Goal: Task Accomplishment & Management: Manage account settings

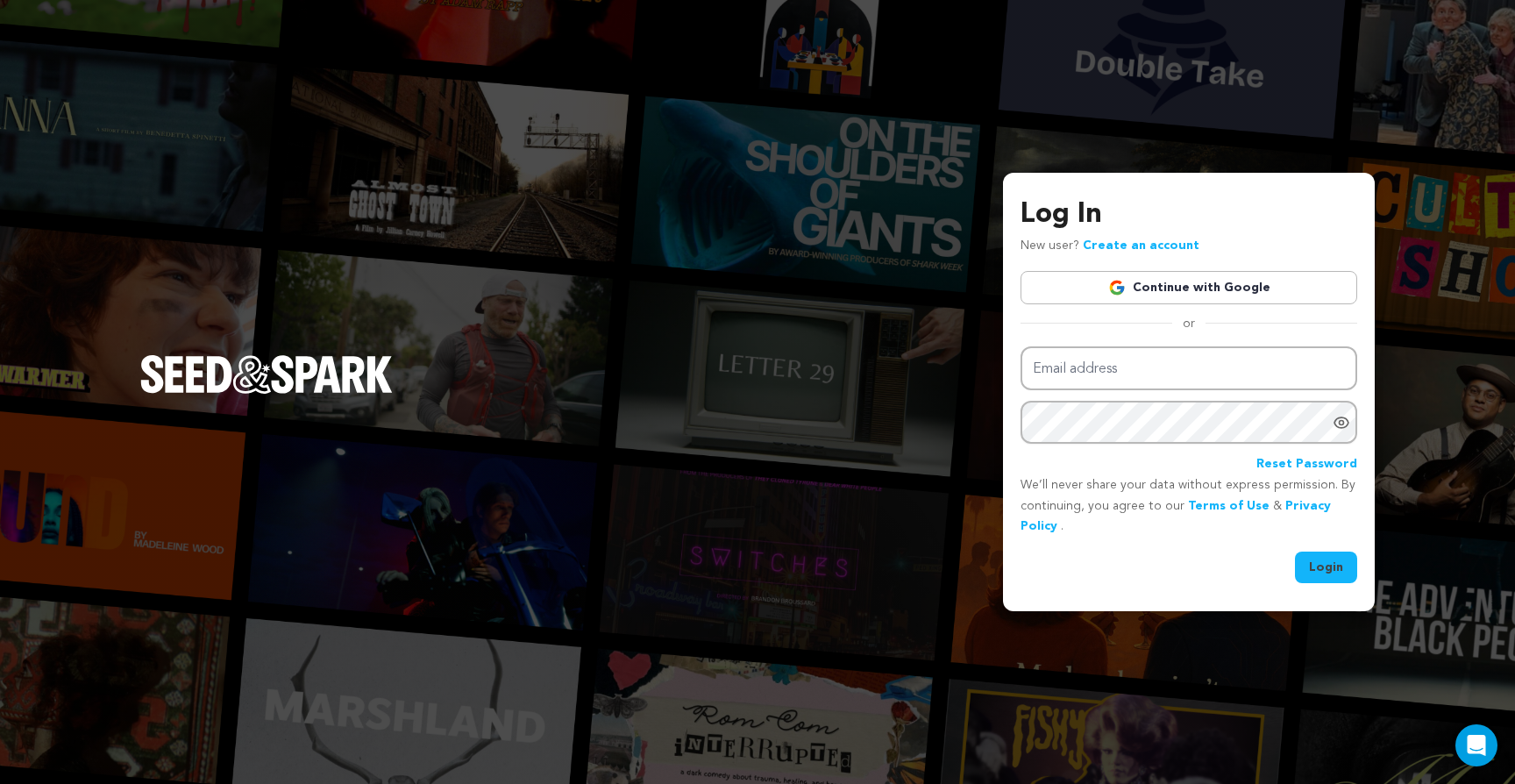
type input "arthauzproductions@gmail.com"
click at [1315, 573] on button "Login" at bounding box center [1326, 566] width 62 height 32
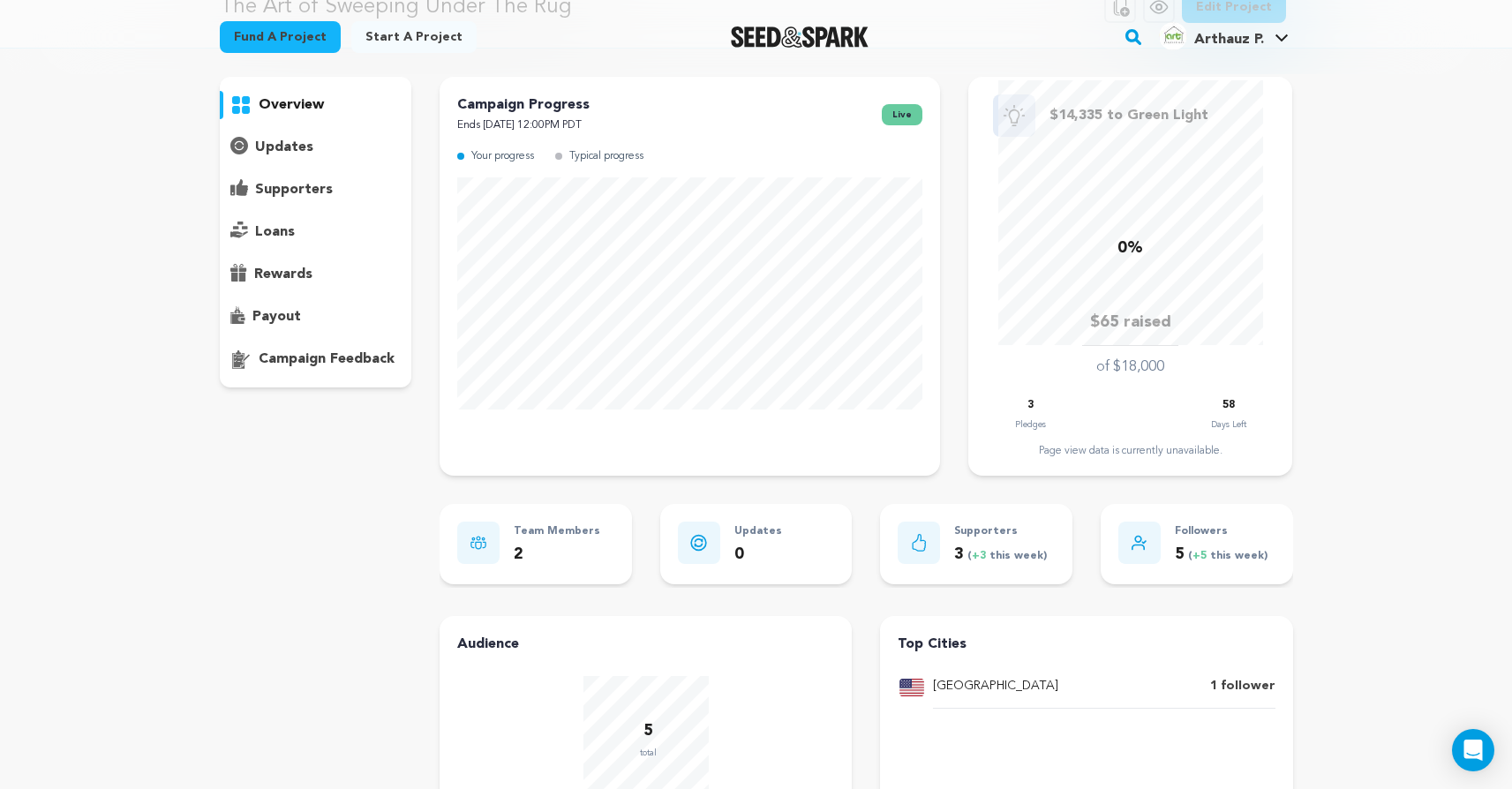
scroll to position [96, 0]
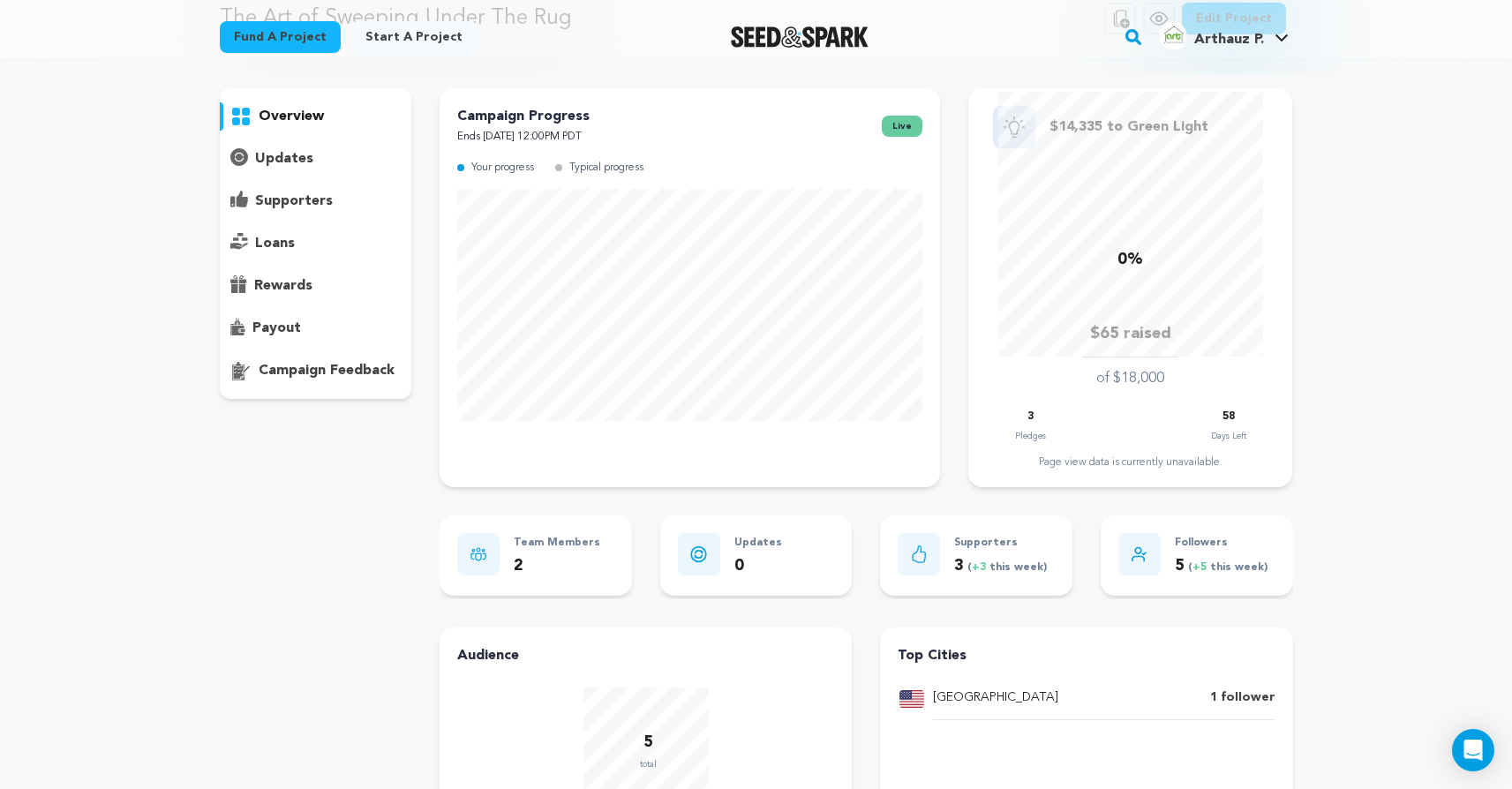
click at [285, 152] on p "updates" at bounding box center [284, 159] width 59 height 21
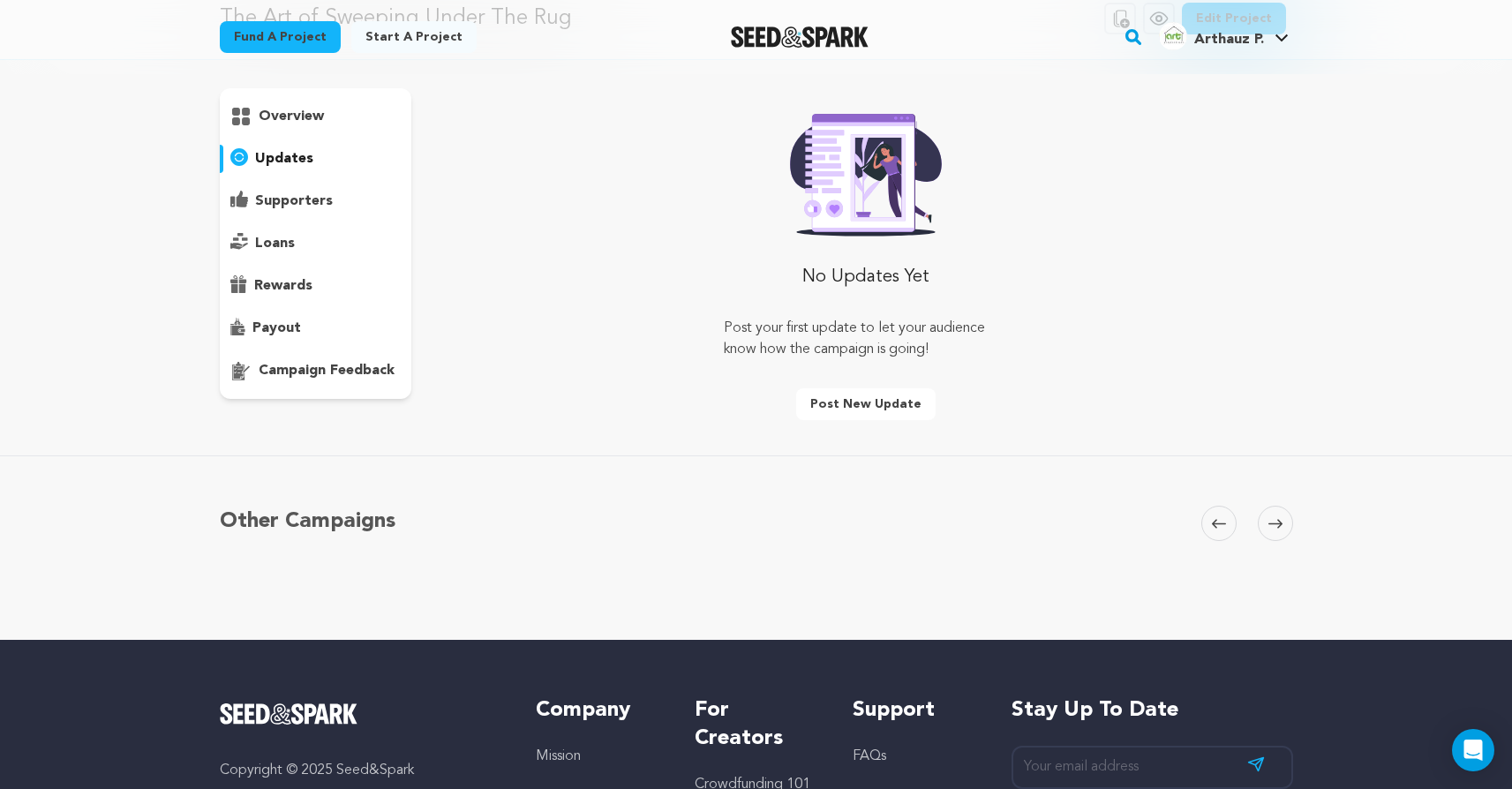
click at [264, 293] on p "rewards" at bounding box center [283, 285] width 59 height 21
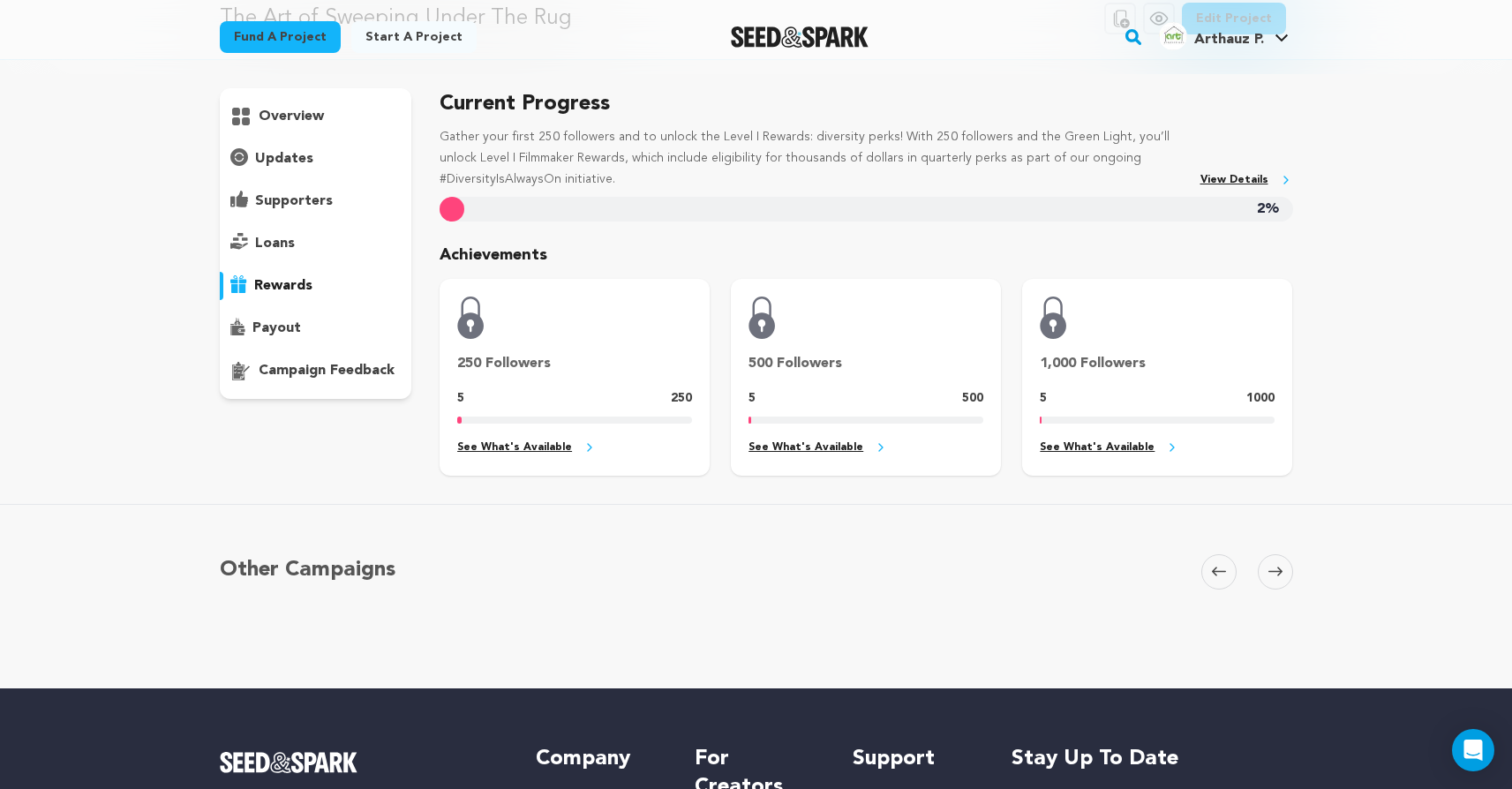
click at [264, 312] on div "overview" at bounding box center [316, 243] width 192 height 310
click at [262, 329] on p "payout" at bounding box center [277, 329] width 48 height 21
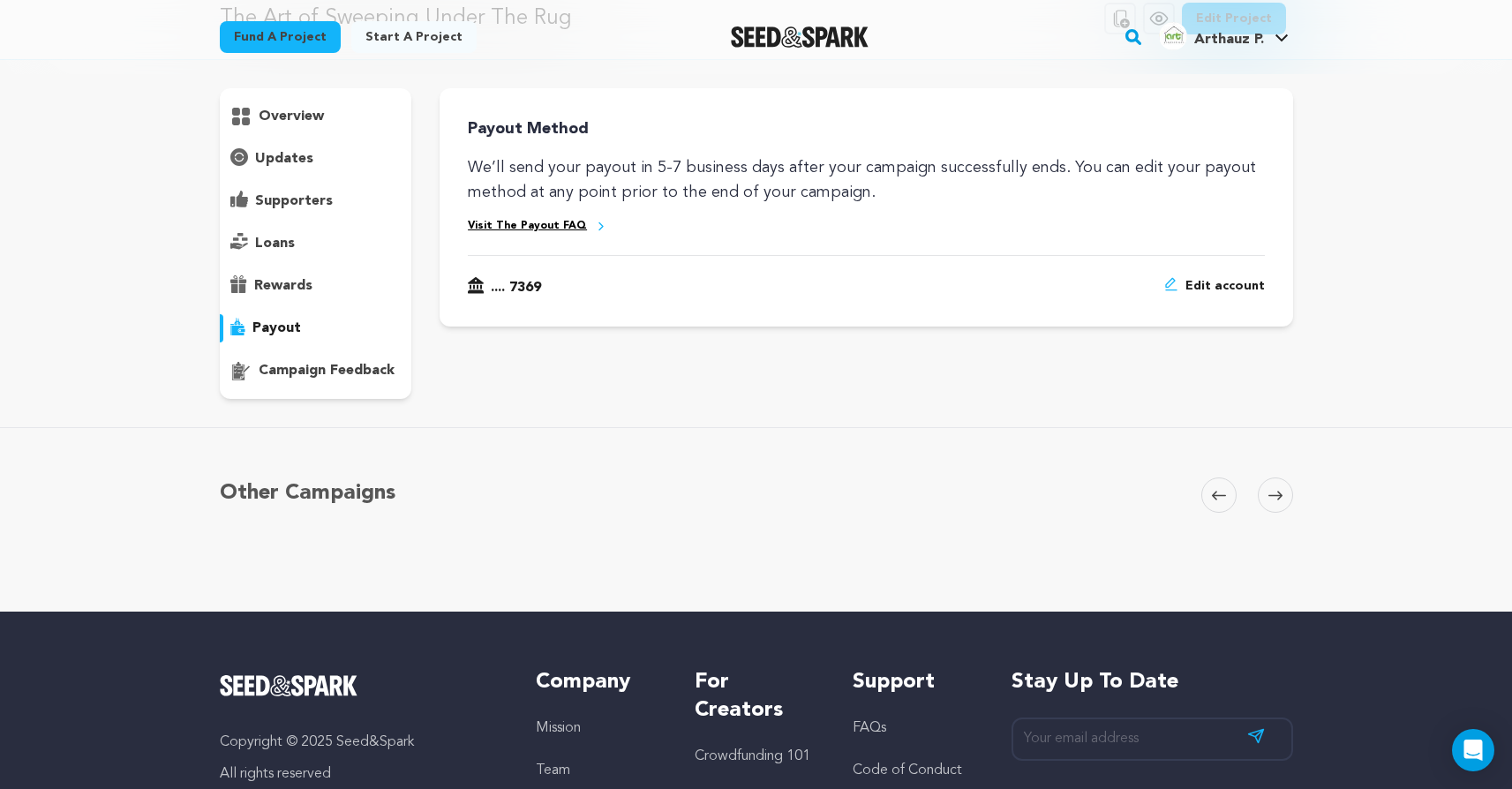
click at [298, 173] on div "overview" at bounding box center [316, 243] width 192 height 310
click at [295, 160] on p "updates" at bounding box center [284, 159] width 59 height 21
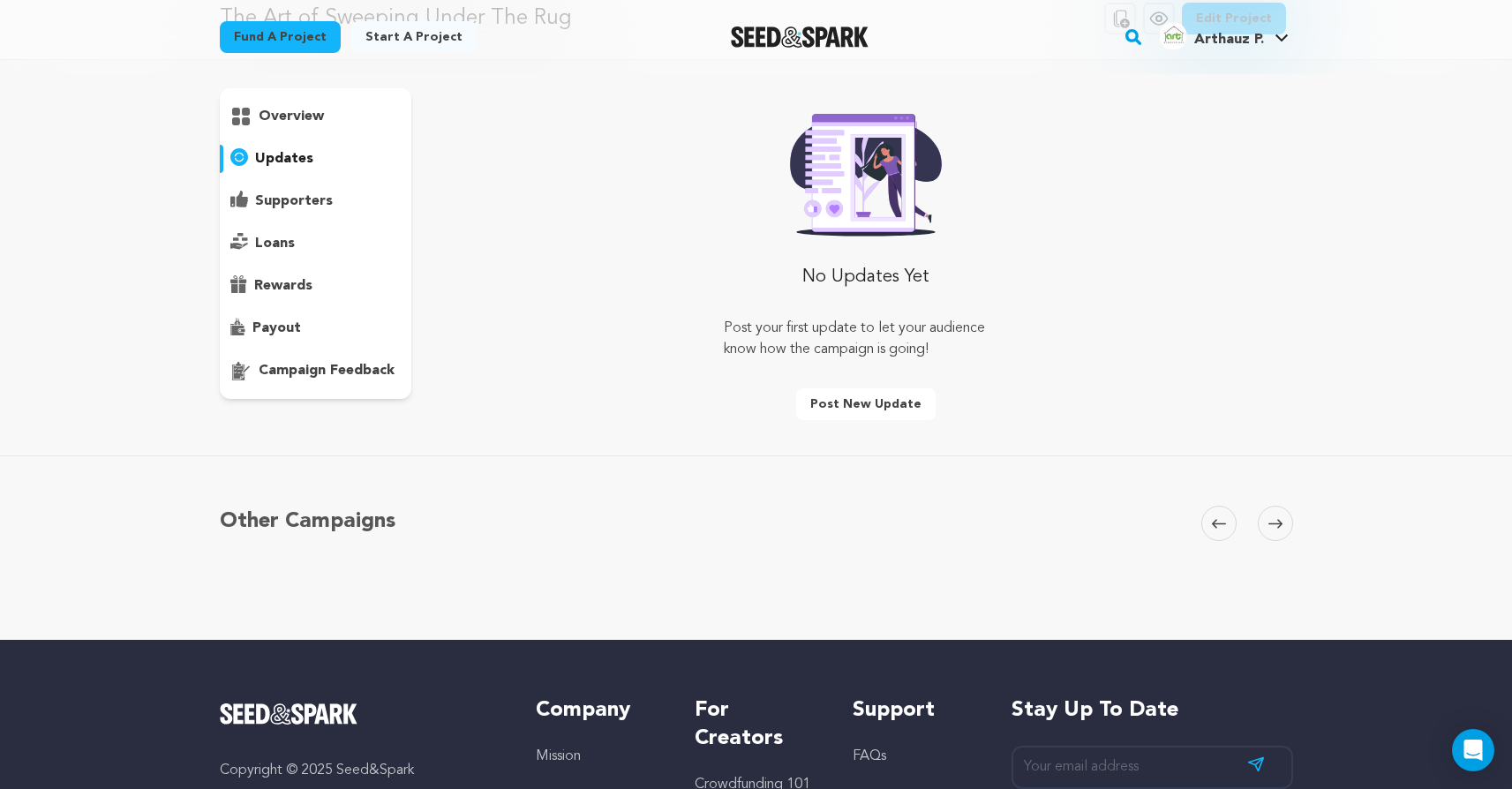
click at [292, 198] on p "supporters" at bounding box center [293, 201] width 78 height 21
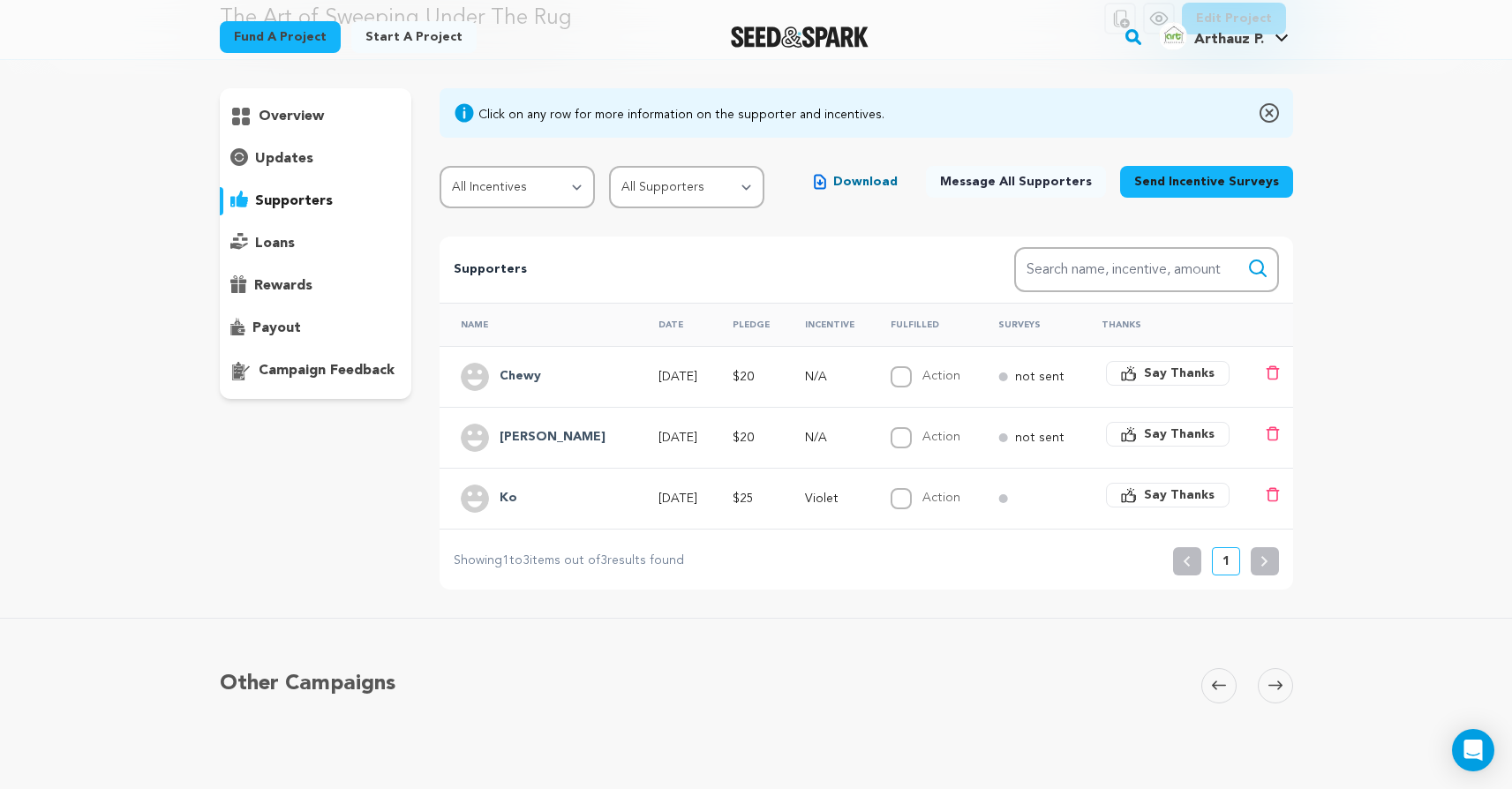
click at [516, 369] on h4 "Chewy" at bounding box center [520, 377] width 41 height 21
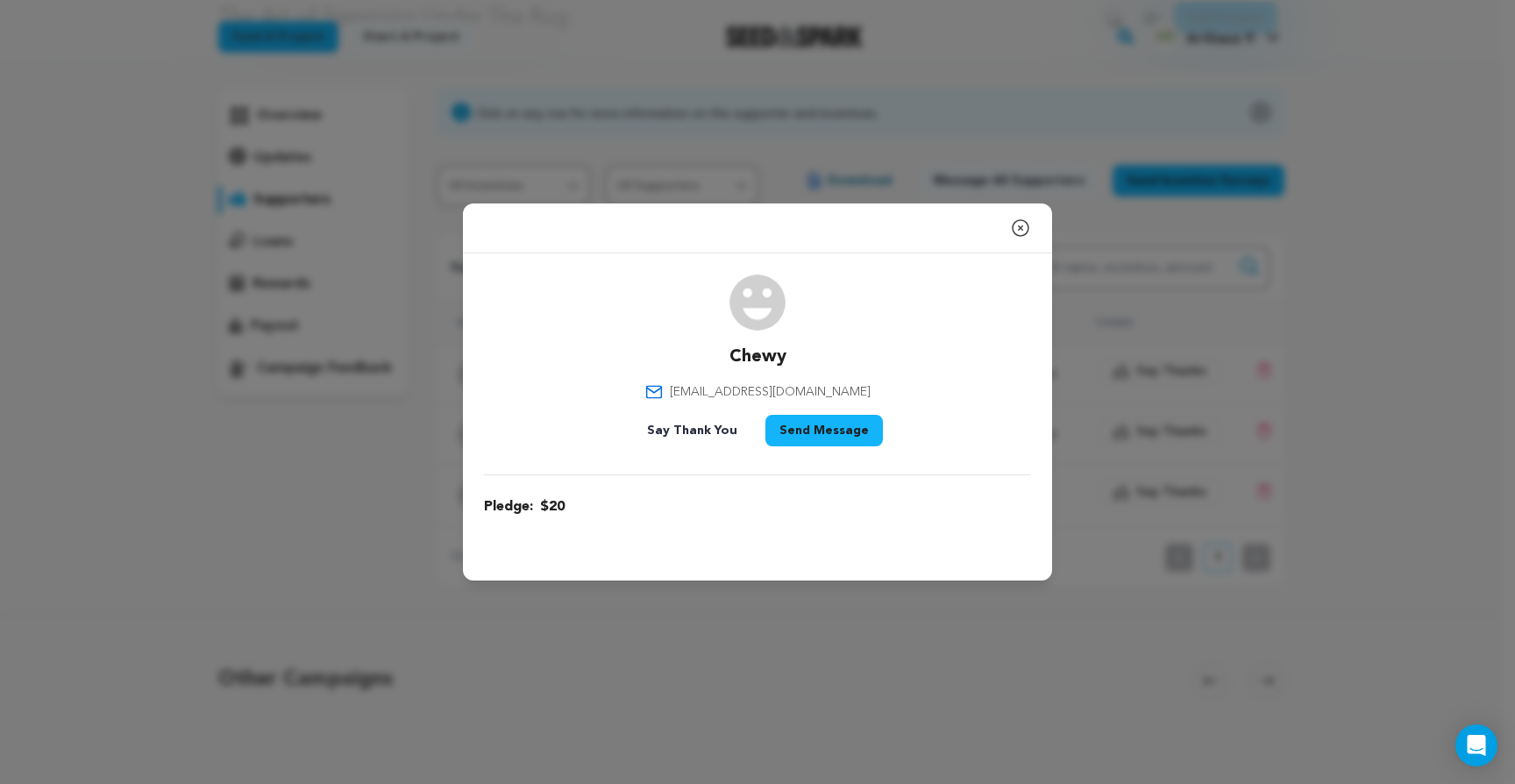
click at [1022, 212] on button "Close modal" at bounding box center [1021, 227] width 21 height 35
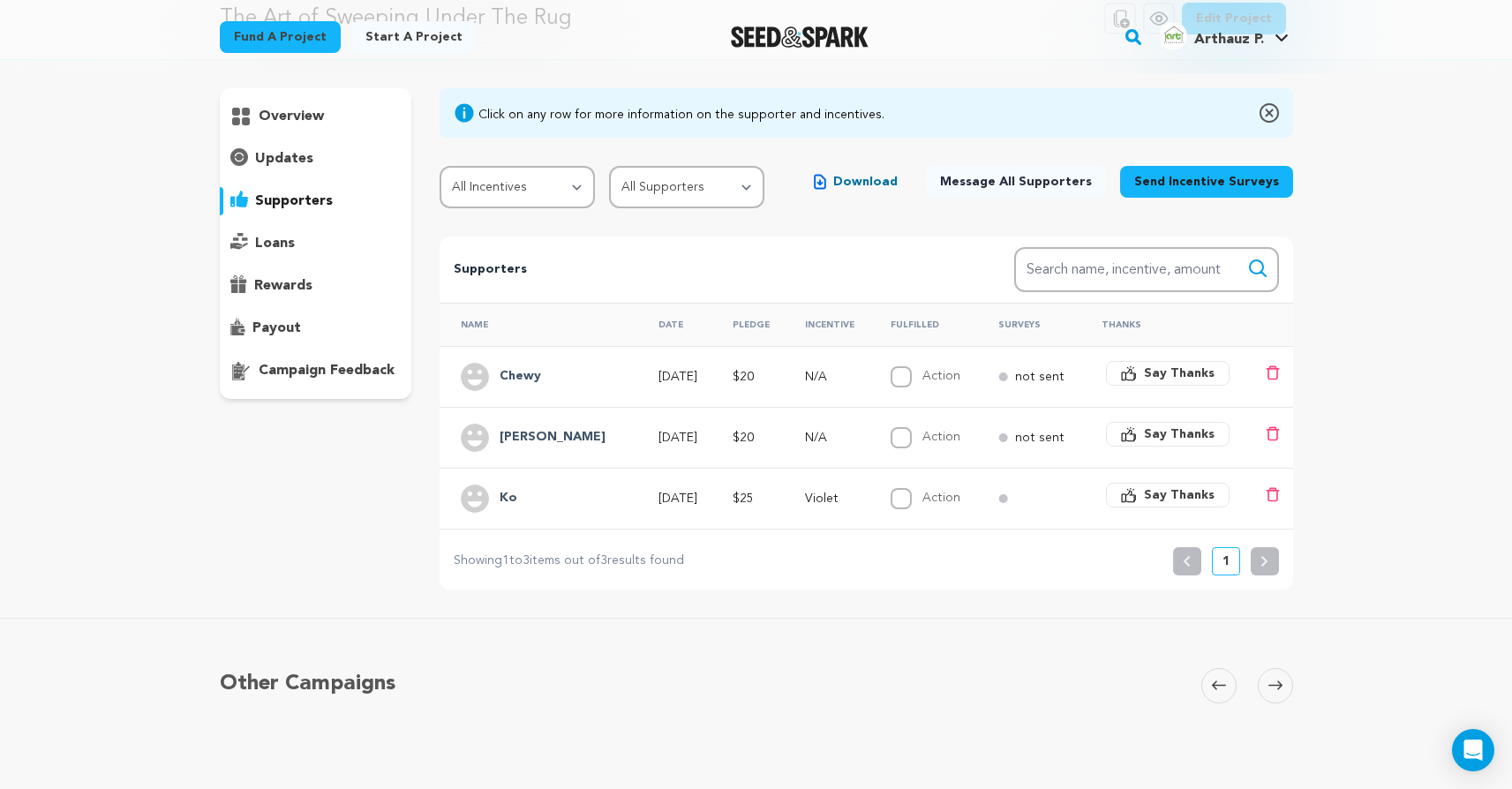
click at [1011, 370] on div "not sent" at bounding box center [1033, 377] width 71 height 17
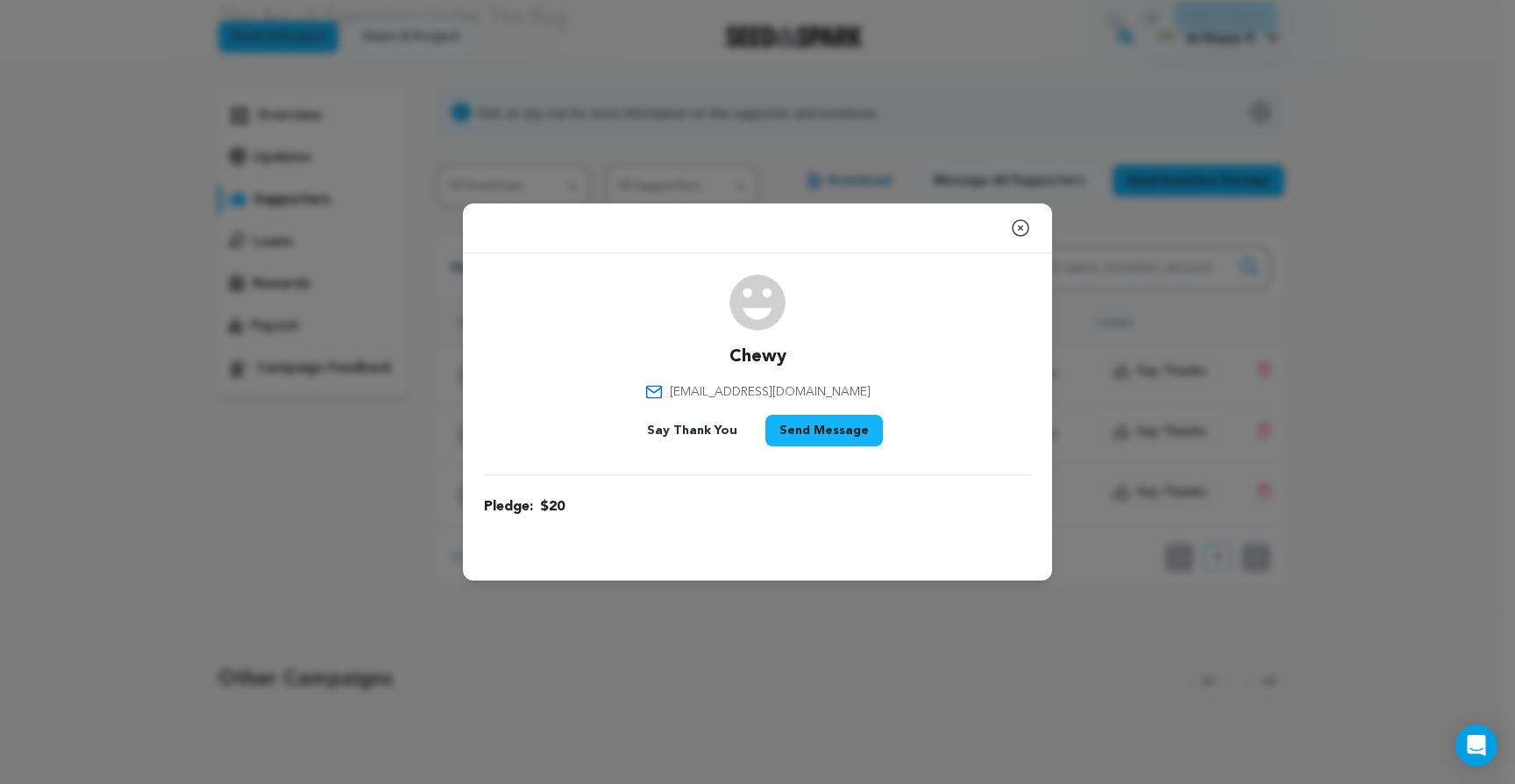
click at [1015, 230] on icon "button" at bounding box center [1021, 228] width 21 height 21
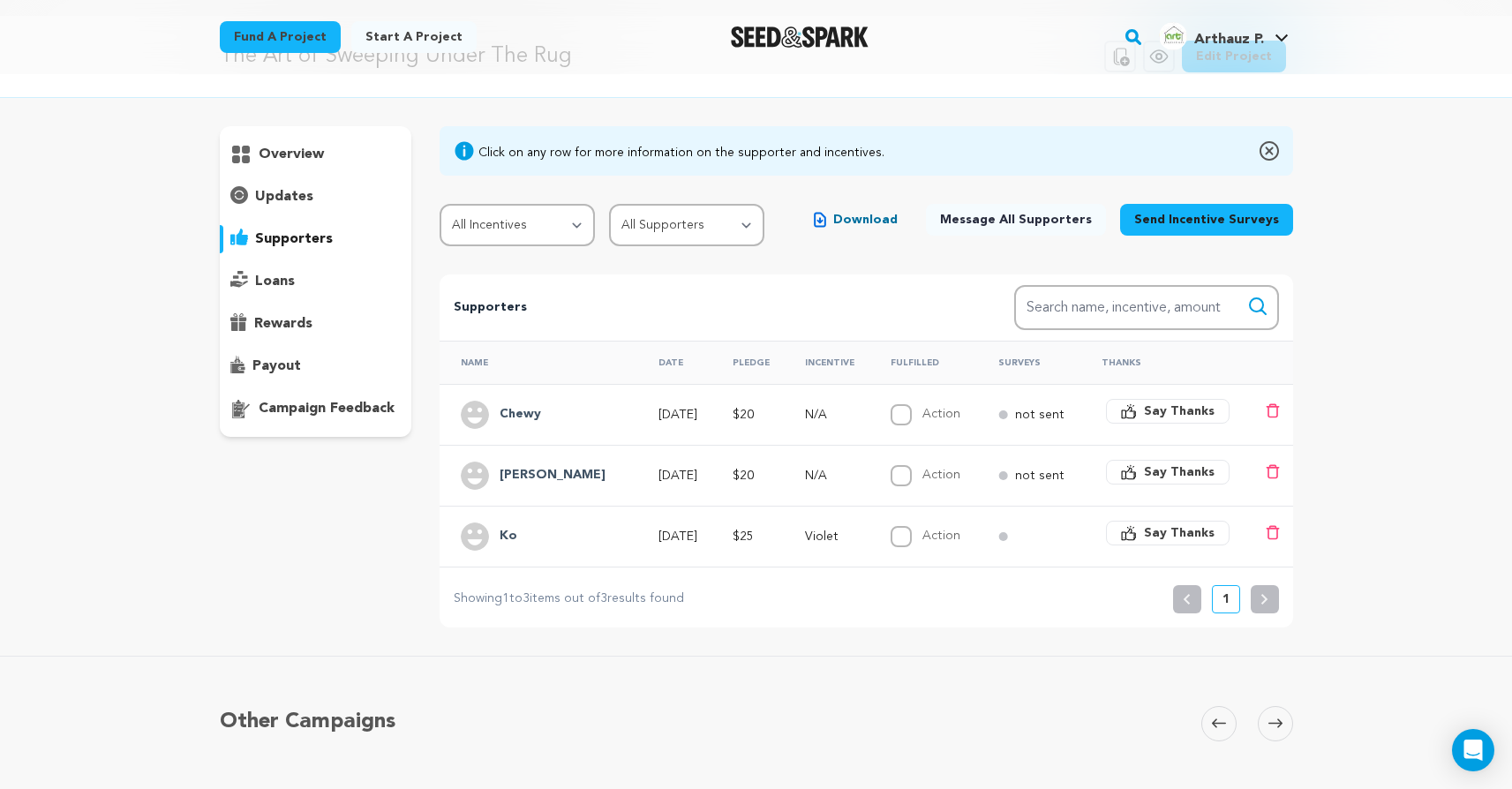
scroll to position [36, 0]
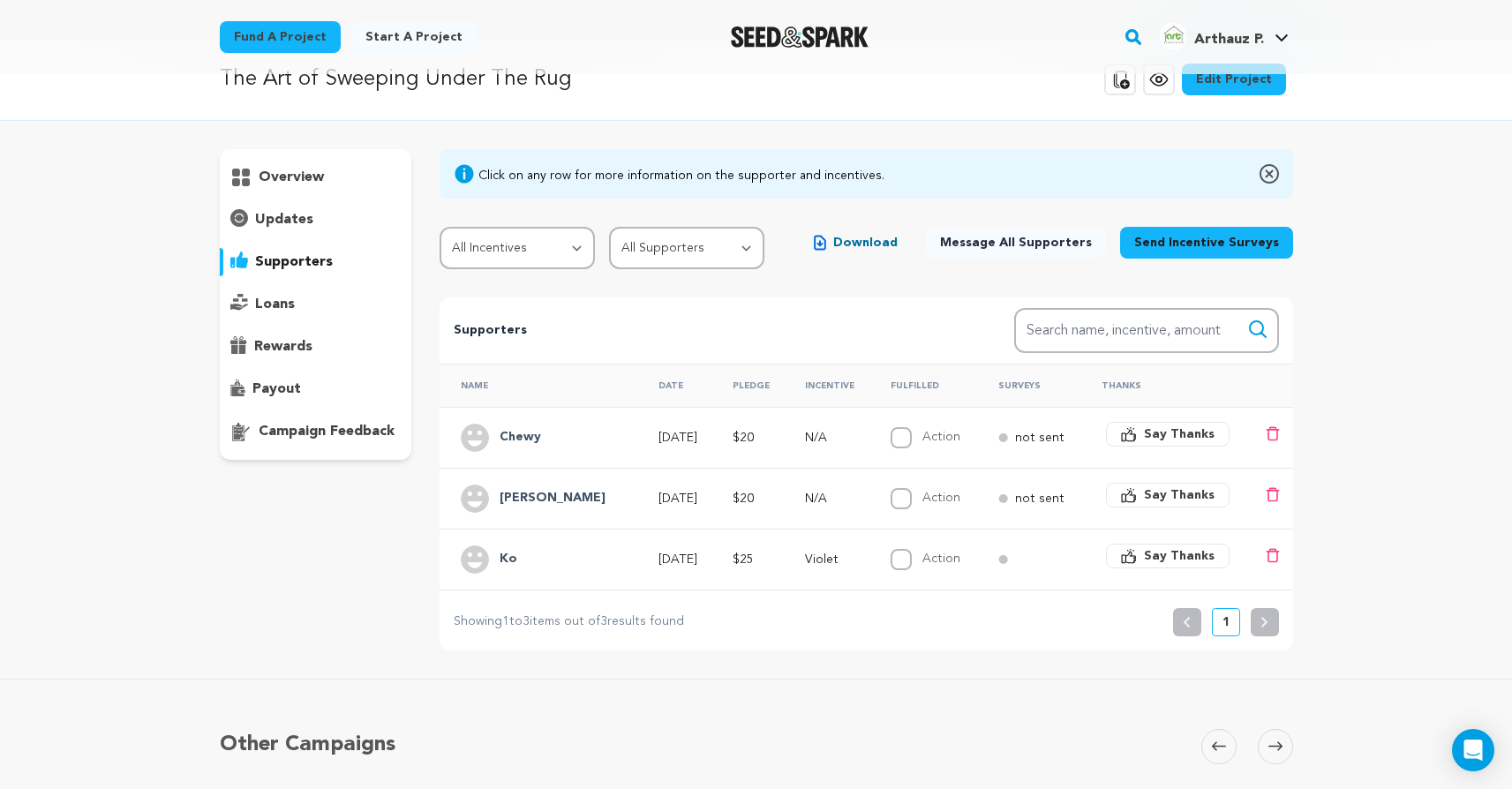
click at [660, 433] on p "[DATE]" at bounding box center [680, 437] width 42 height 17
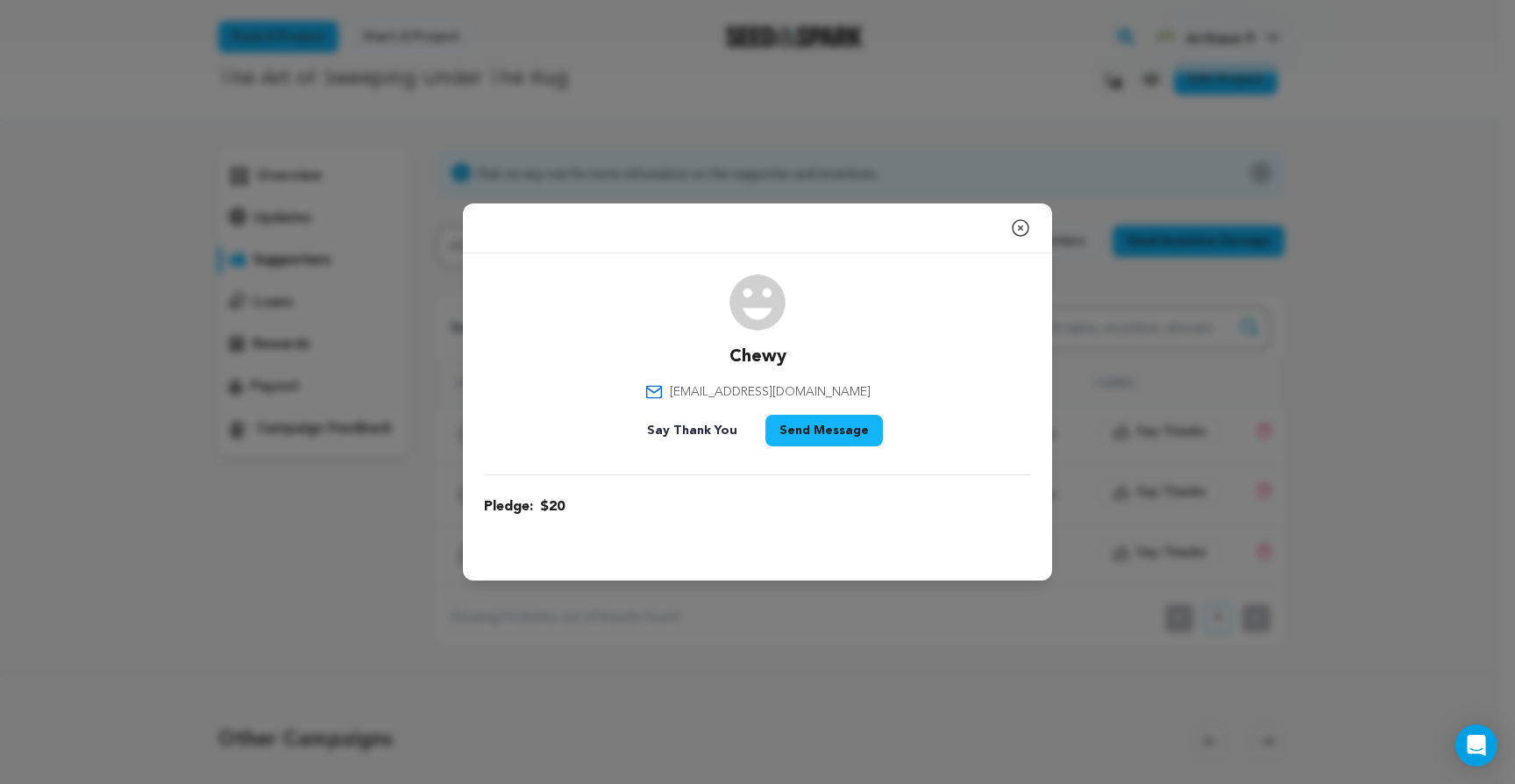
click at [716, 88] on div "Close modal [GEOGRAPHIC_DATA] [EMAIL_ADDRESS][DOMAIN_NAME]" at bounding box center [758, 392] width 1515 height 784
click at [1022, 220] on icon "button" at bounding box center [1020, 227] width 16 height 16
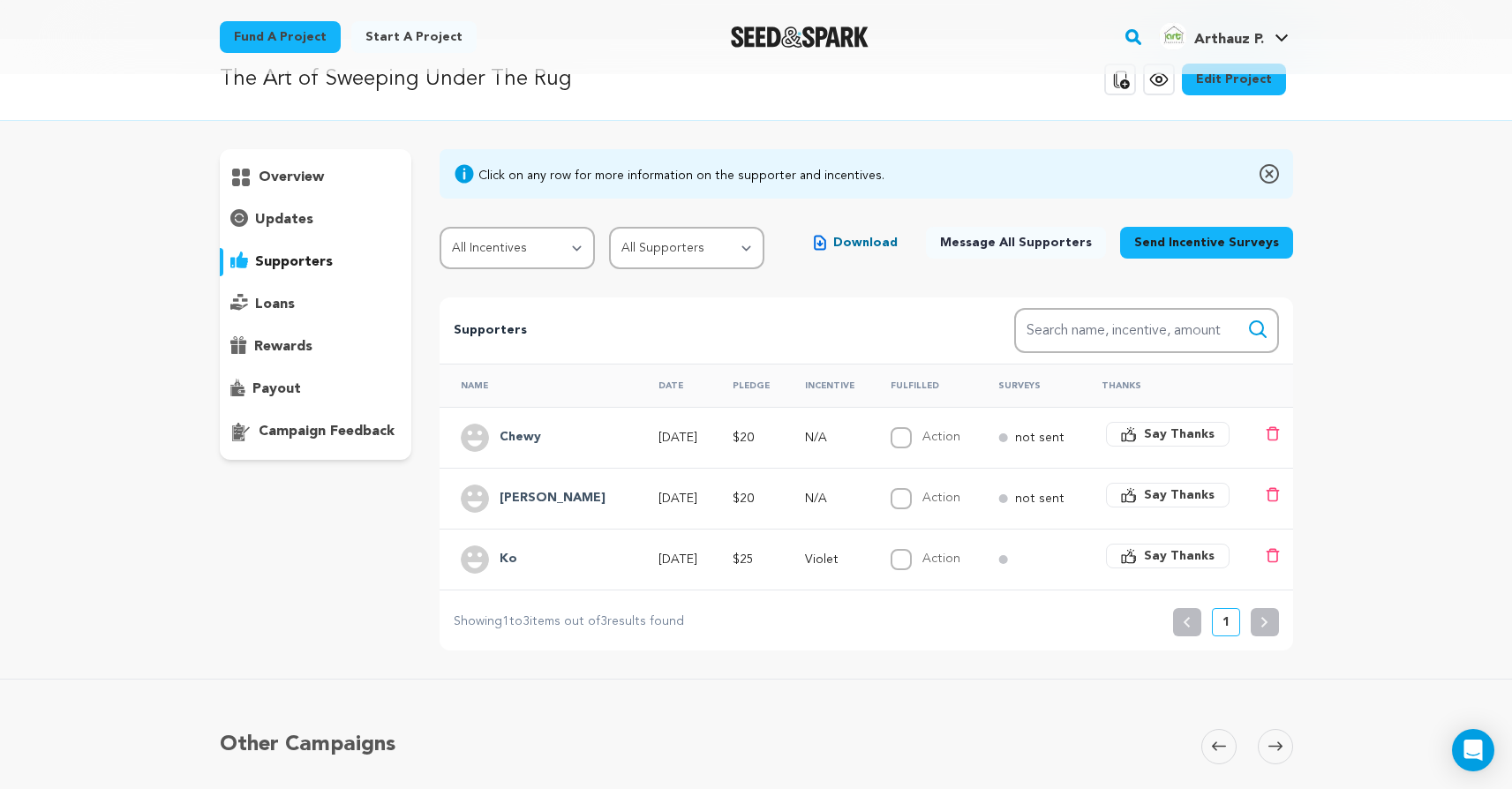
click at [646, 449] on td "[DATE]" at bounding box center [674, 436] width 74 height 61
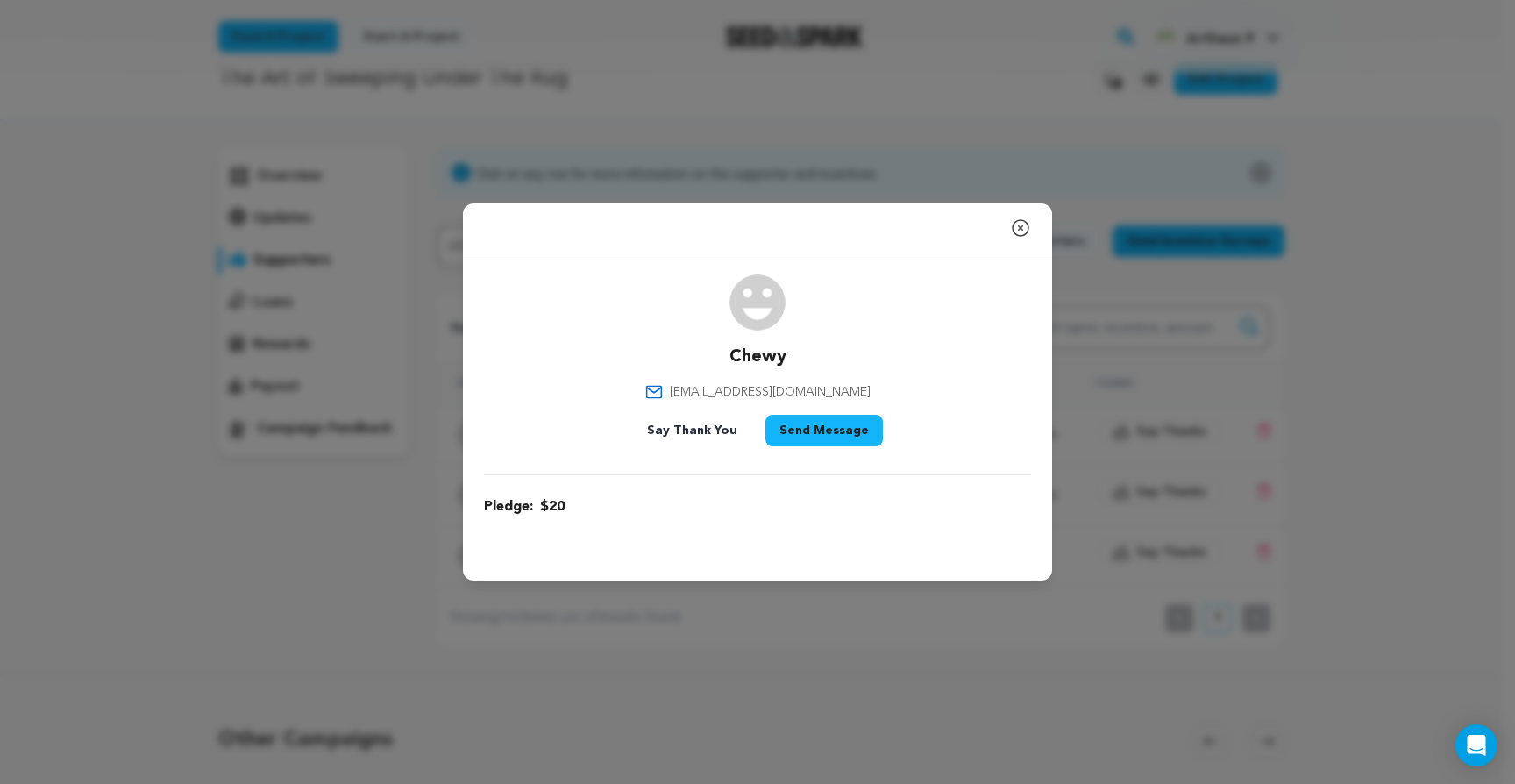
click at [1022, 222] on icon "button" at bounding box center [1021, 228] width 21 height 21
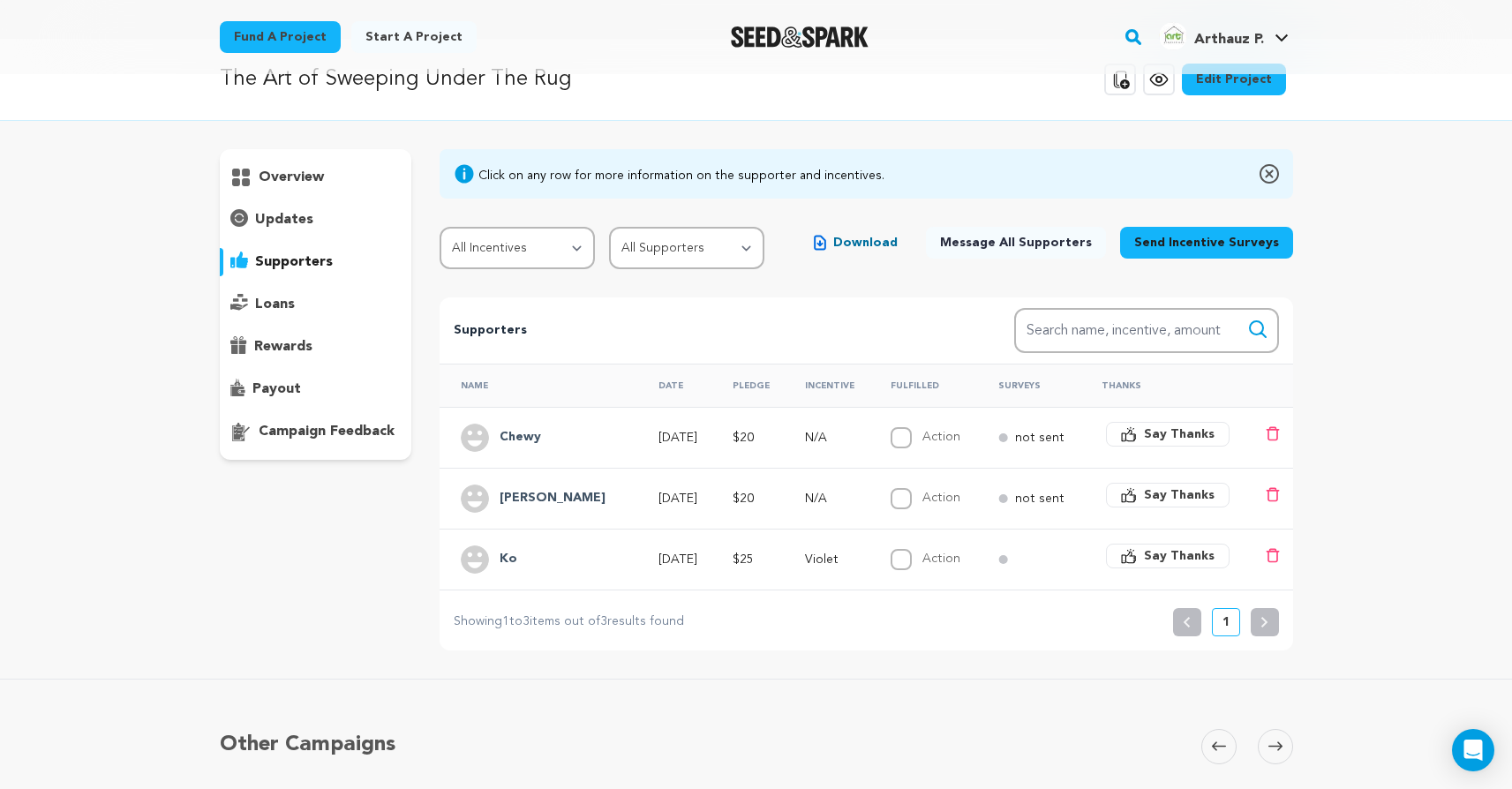
click at [325, 171] on div "overview" at bounding box center [316, 177] width 192 height 28
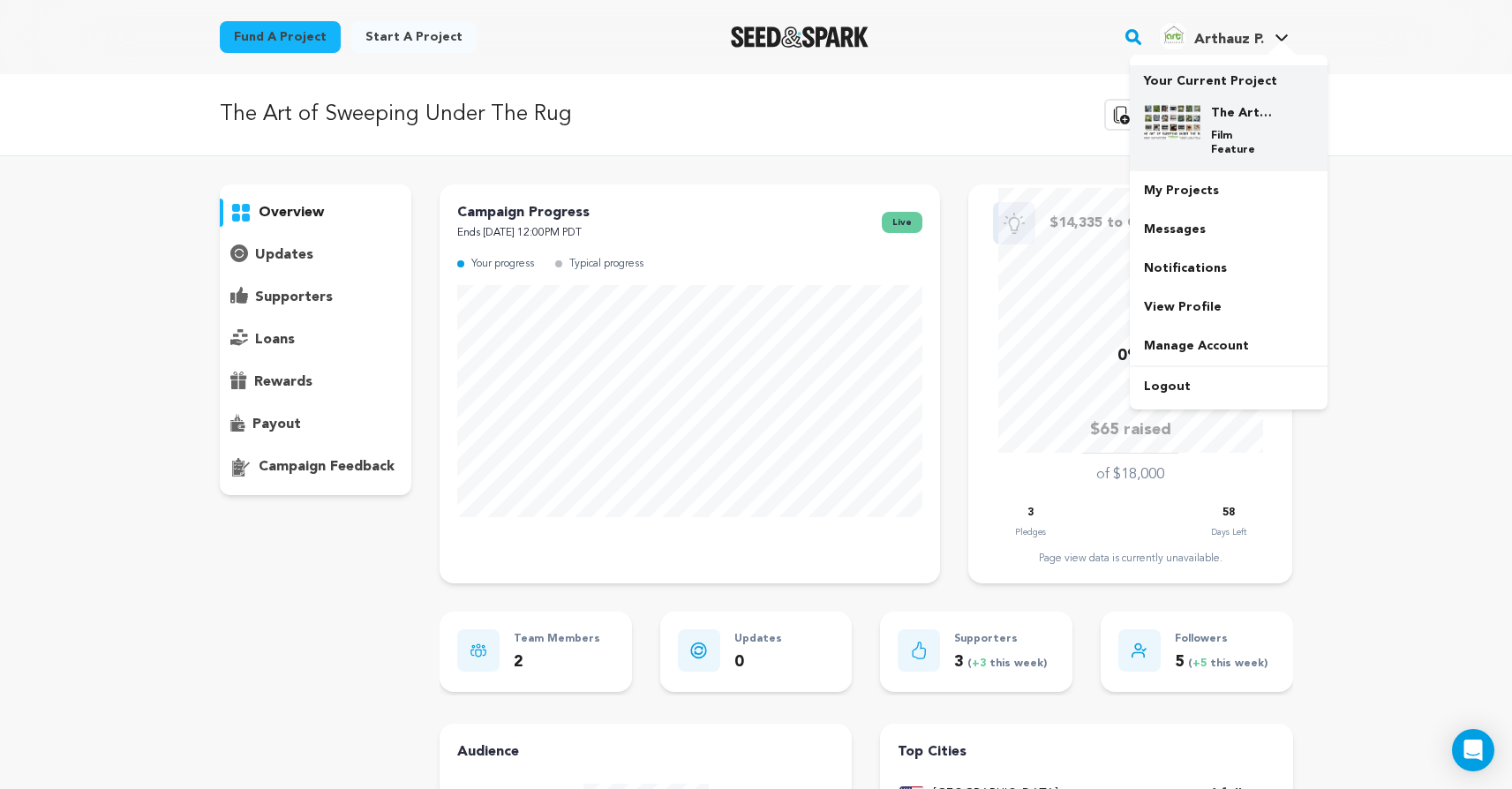
click at [1217, 78] on p "Your Current Project" at bounding box center [1228, 78] width 169 height 25
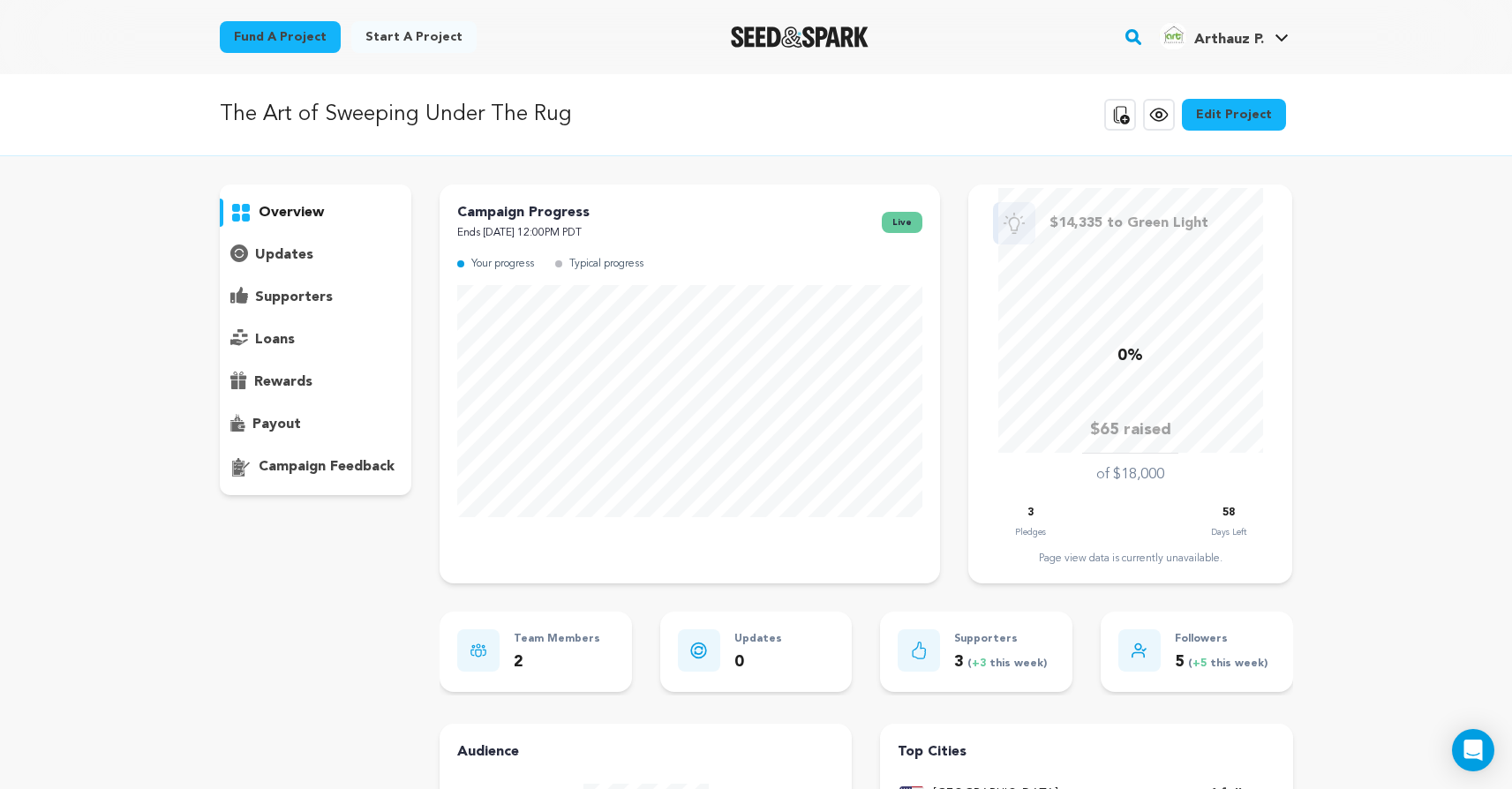
click at [1359, 2] on div at bounding box center [1371, 7] width 283 height 14
click at [269, 339] on p "loans" at bounding box center [274, 339] width 39 height 21
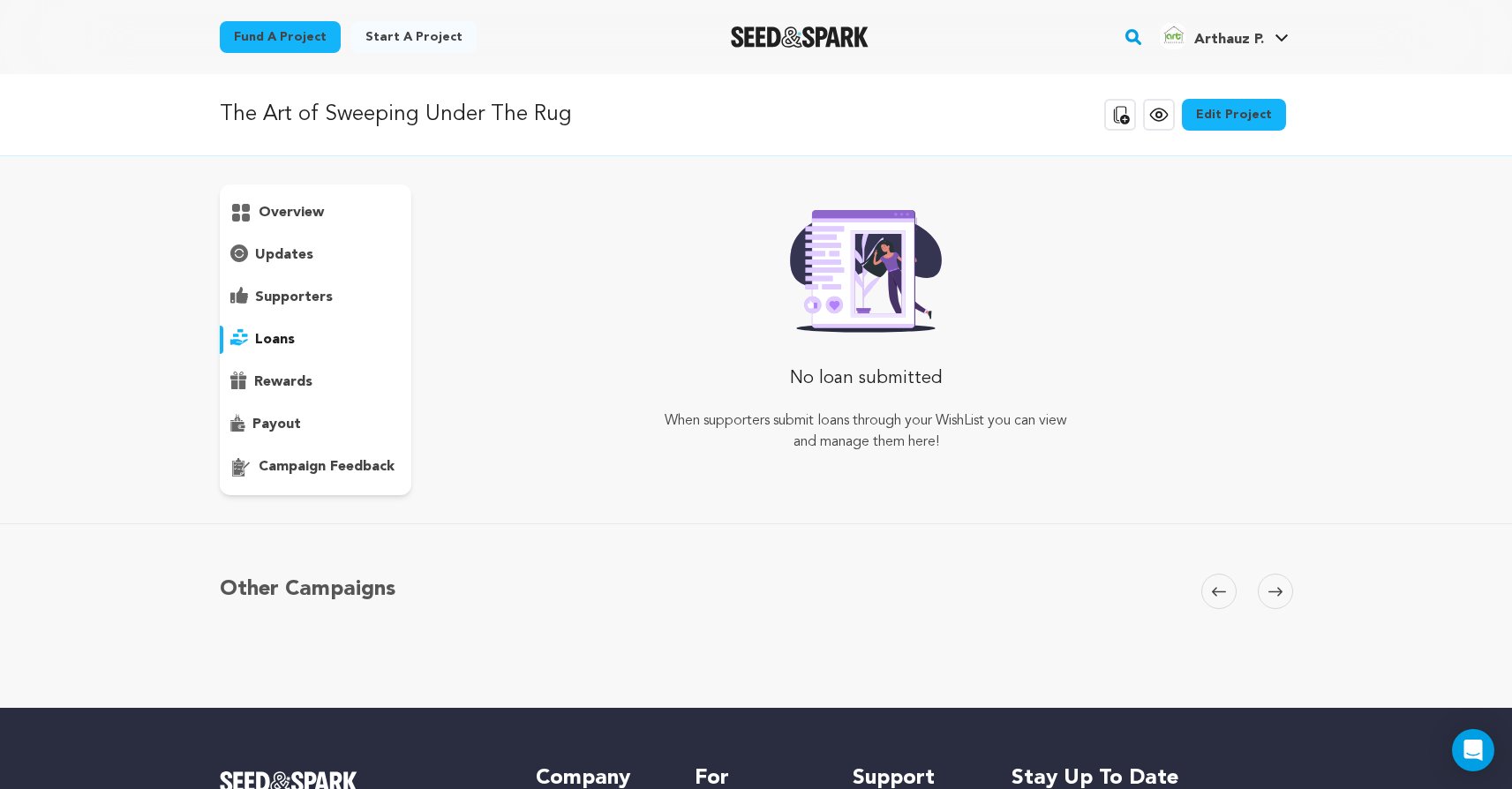
click at [287, 297] on p "supporters" at bounding box center [293, 297] width 78 height 21
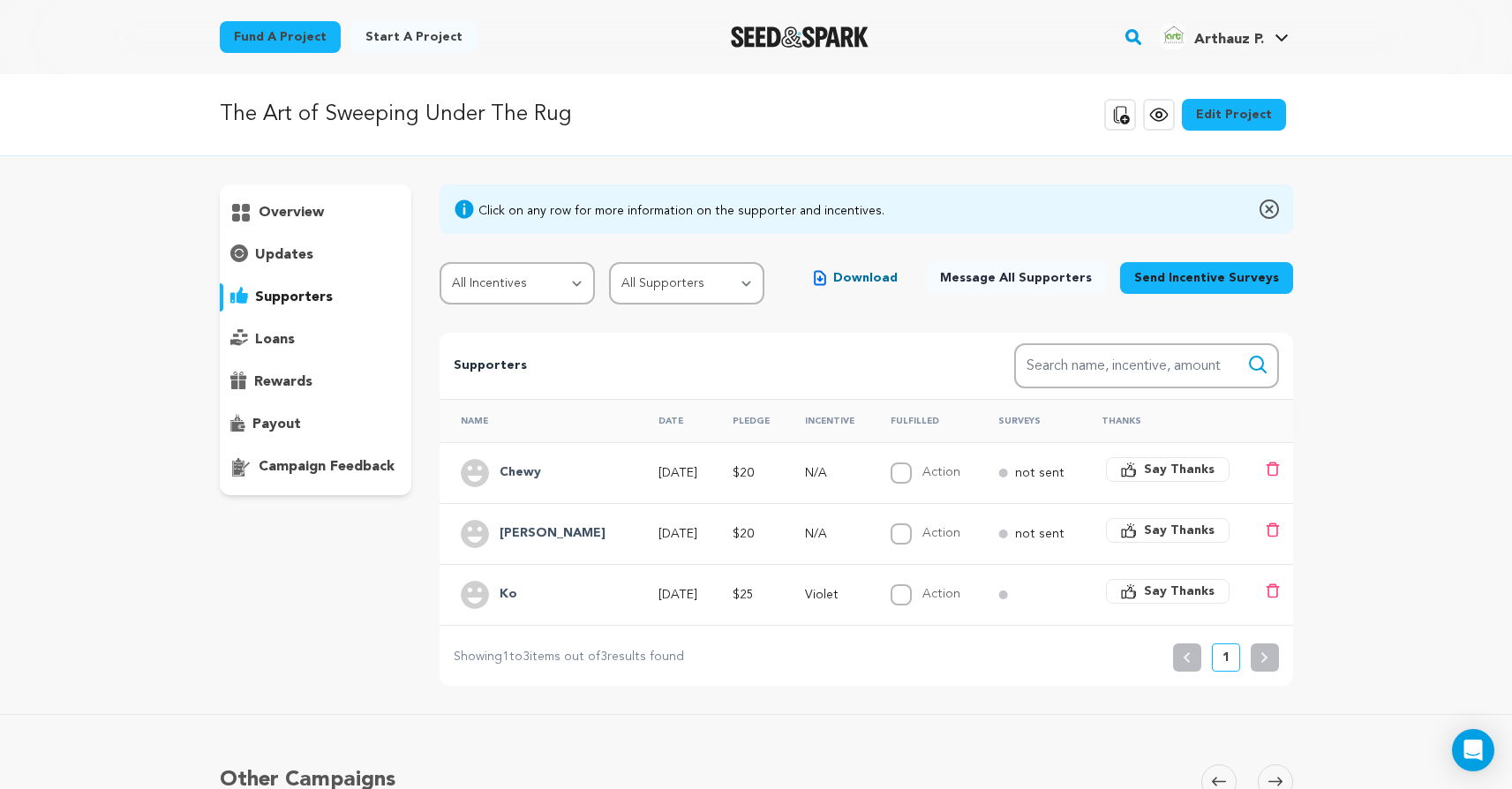
click at [531, 469] on h4 "Chewy" at bounding box center [520, 473] width 41 height 21
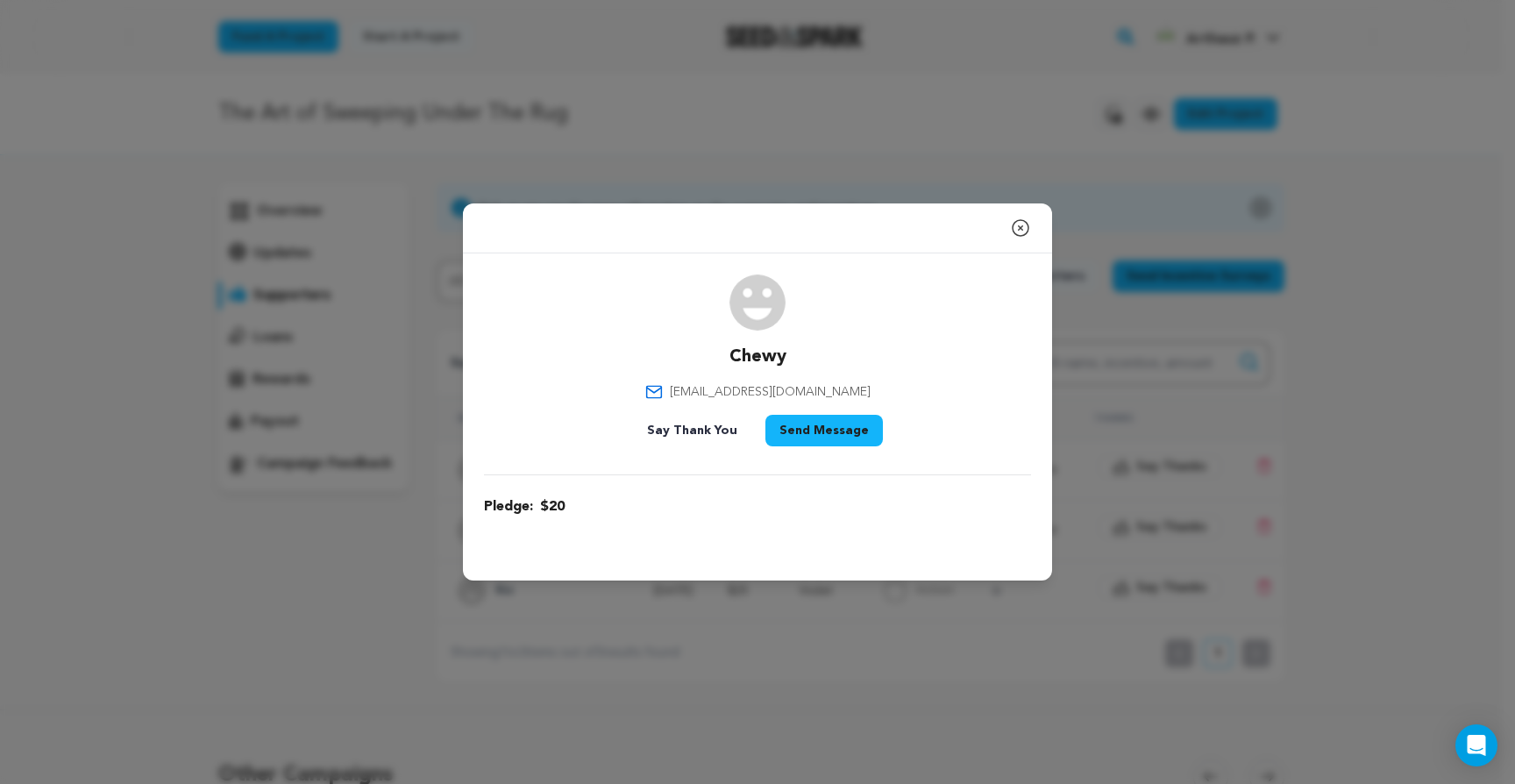
click at [735, 391] on span "[EMAIL_ADDRESS][DOMAIN_NAME]" at bounding box center [770, 392] width 201 height 17
click at [1019, 230] on icon "button" at bounding box center [1020, 227] width 16 height 16
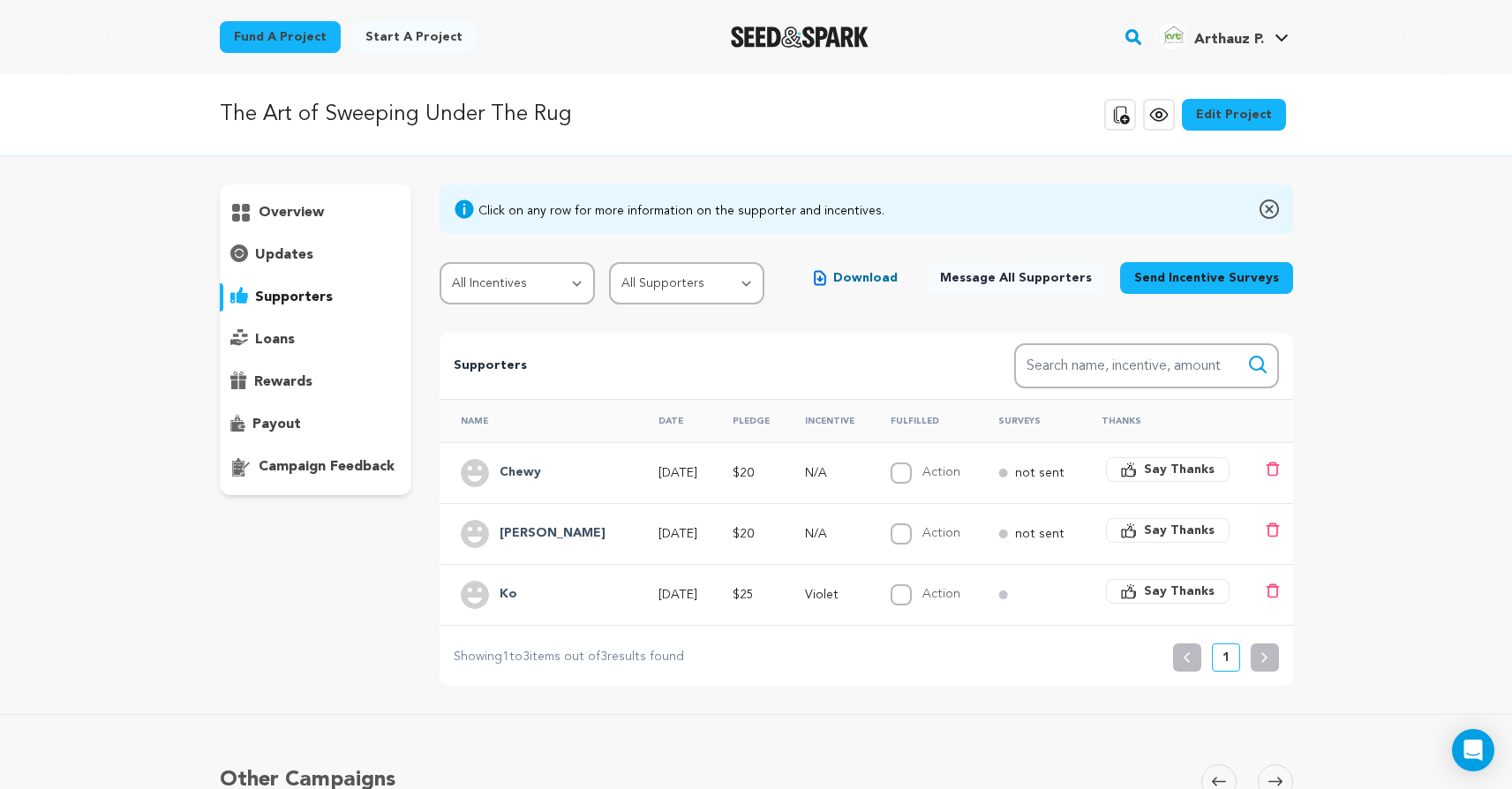
click at [886, 280] on span "Download" at bounding box center [865, 278] width 64 height 17
click at [294, 222] on p "overview" at bounding box center [291, 212] width 65 height 21
